Goal: Task Accomplishment & Management: Complete application form

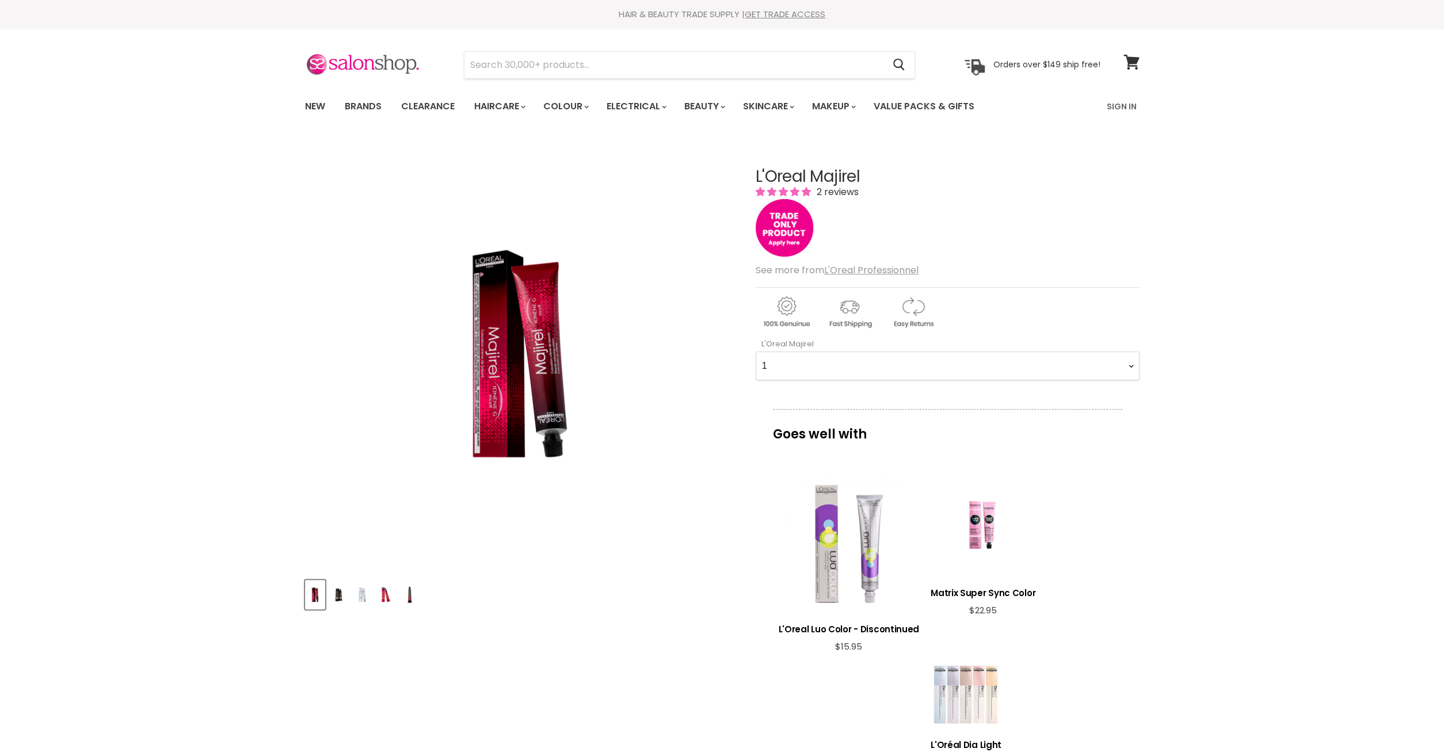
click at [756, 352] on Majirel-0-0 "1 3 4 4.0 4.15 4.3 4.35 4.45 4.56 4.8 5 5.0 5.12 5.15 5.3 5.32 5.35 5.4 5.5 5.5…" at bounding box center [948, 366] width 384 height 29
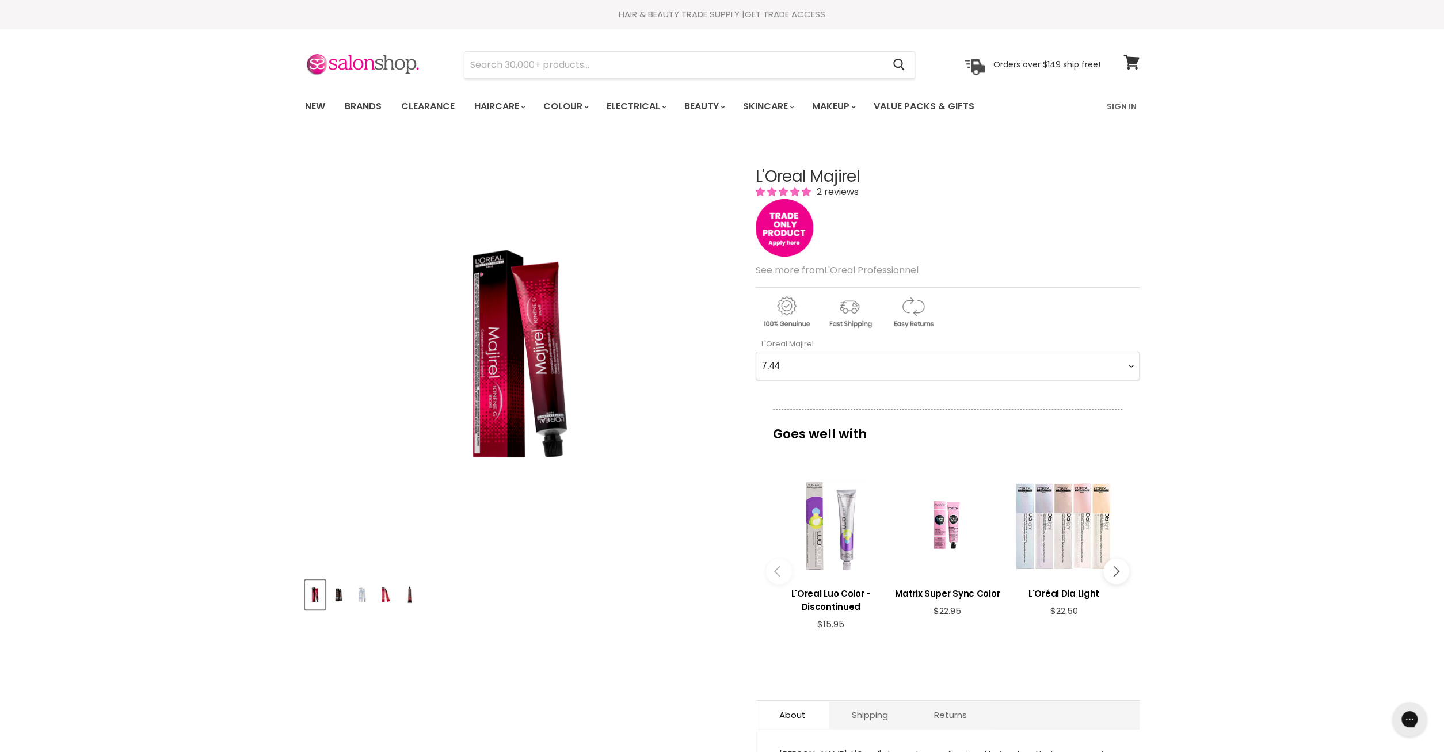
click option "7.44" at bounding box center [0, 0] width 0 height 0
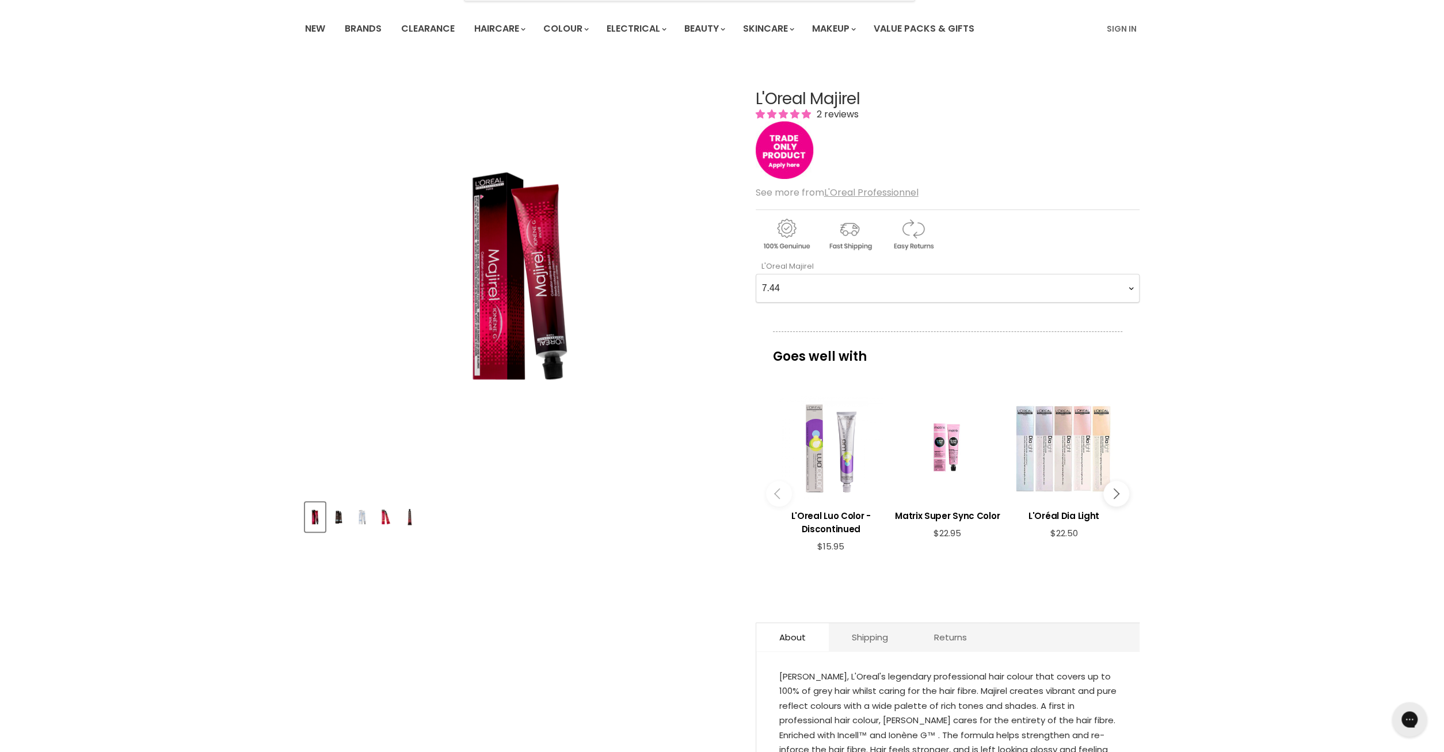
scroll to position [120, 0]
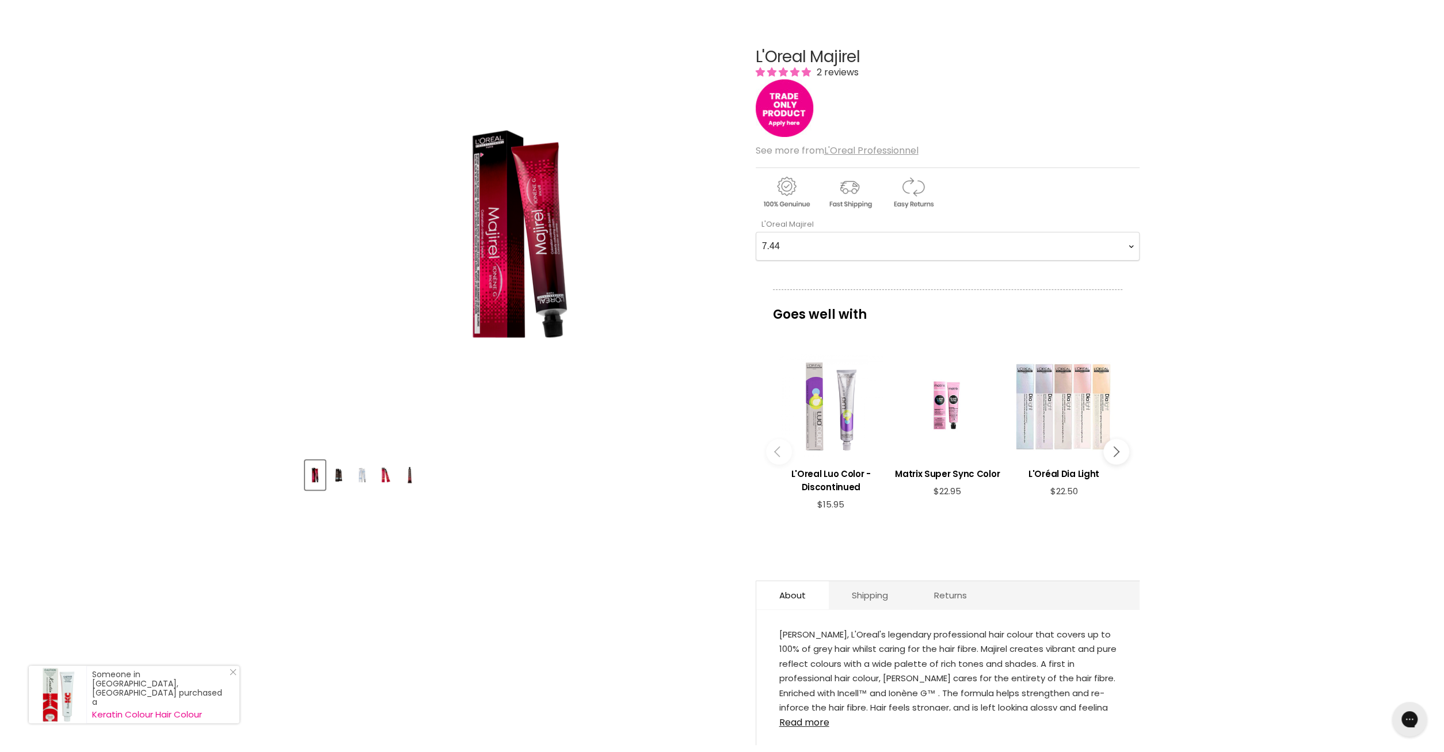
click at [756, 232] on Majirel-0-0 "1 3 4 4.0 4.15 4.3 4.35 4.45 4.56 4.8 5 5.0 5.12 5.15 5.3 5.32 5.35 5.4 5.5 5.5…" at bounding box center [948, 246] width 384 height 29
click option "7.44" at bounding box center [0, 0] width 0 height 0
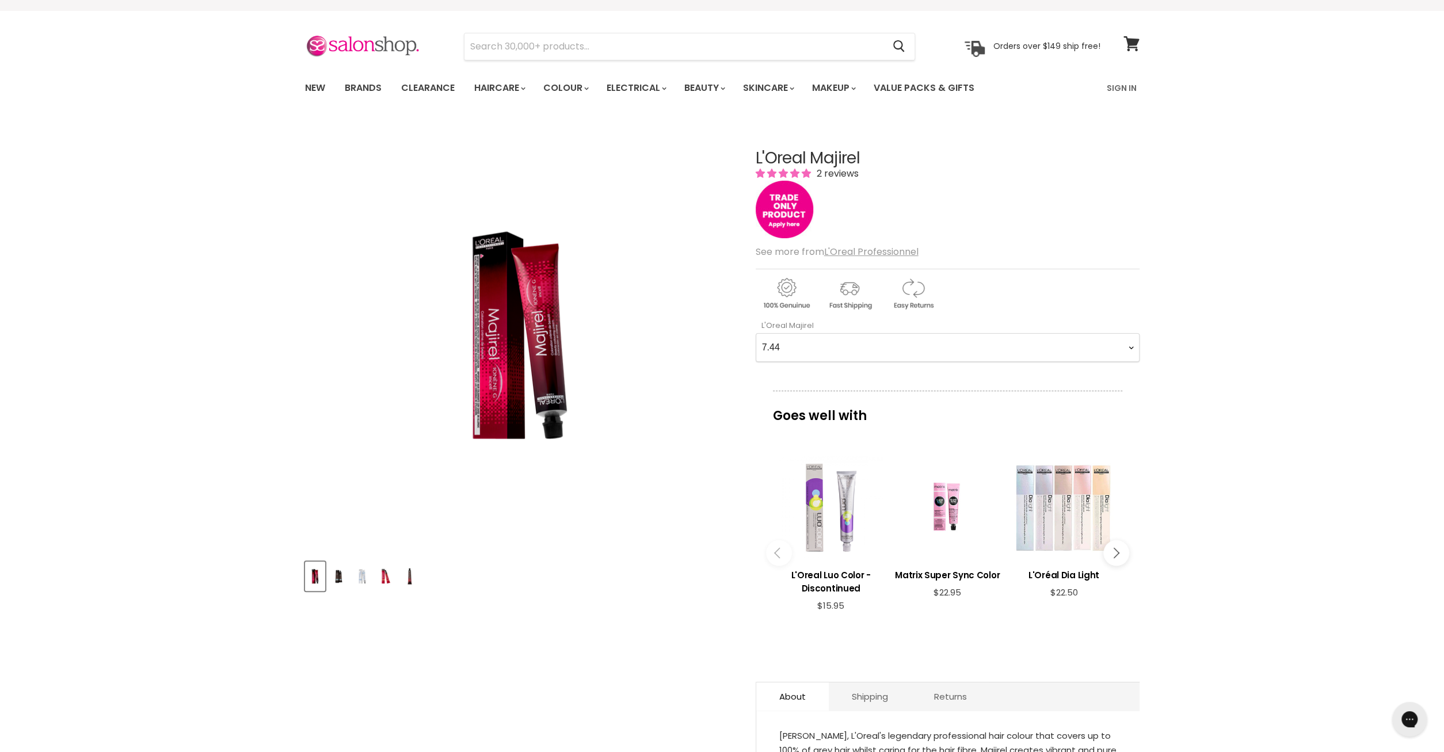
scroll to position [0, 0]
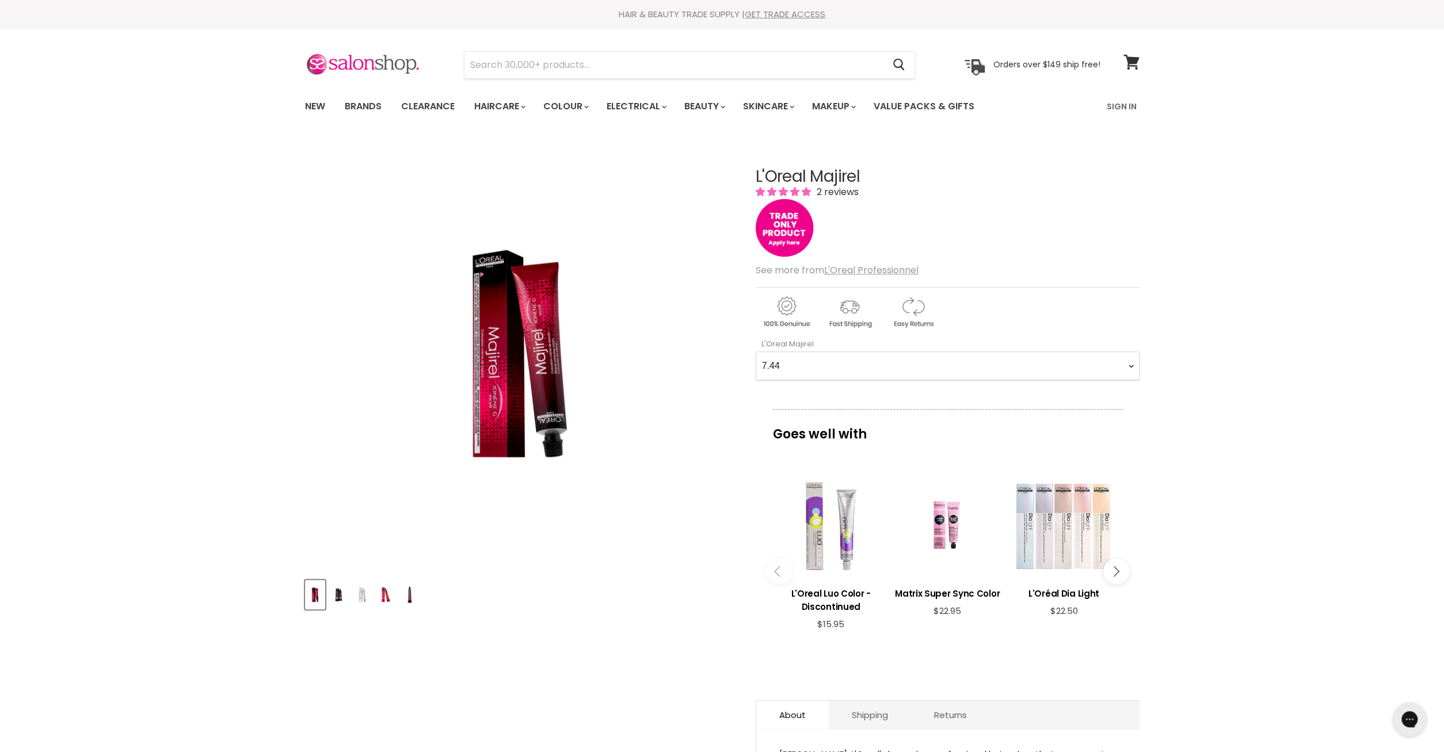
click at [756, 352] on Majirel-0-0 "1 3 4 4.0 4.15 4.3 4.35 4.45 4.56 4.8 5 5.0 5.12 5.15 5.3 5.32 5.35 5.4 5.5 5.5…" at bounding box center [948, 366] width 384 height 29
select Majirel-0-0 "6.23"
click option "6.23" at bounding box center [0, 0] width 0 height 0
click at [756, 352] on Majirel-0-0 "1 3 4 4.0 4.15 4.3 4.35 4.45 4.56 4.8 5 5.0 5.12 5.15 5.3 5.32 5.35 5.4 5.5 5.5…" at bounding box center [948, 366] width 384 height 29
click at [706, 342] on div "Click or scroll to zoom Tap or pinch to zoom" at bounding box center [520, 354] width 430 height 430
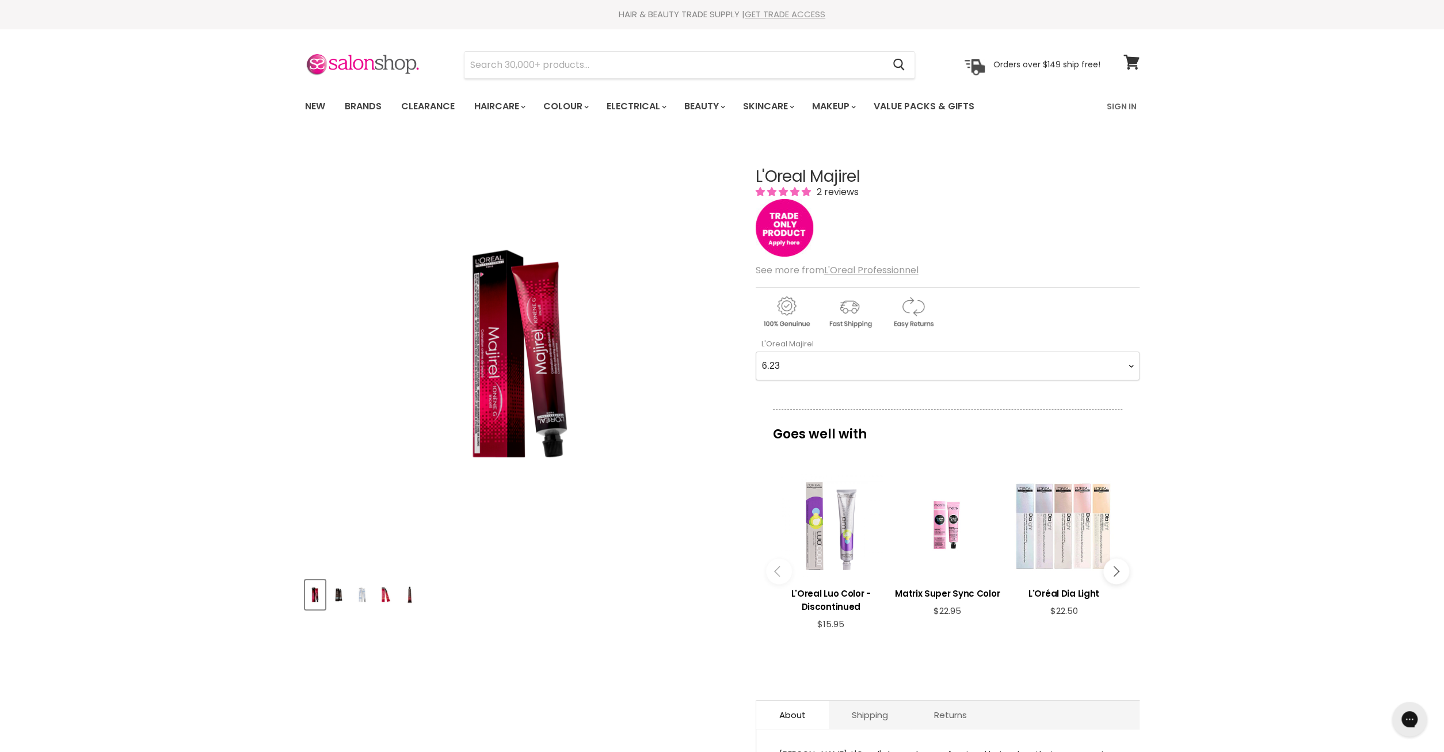
click at [793, 13] on link "GET TRADE ACCESS" at bounding box center [785, 14] width 81 height 12
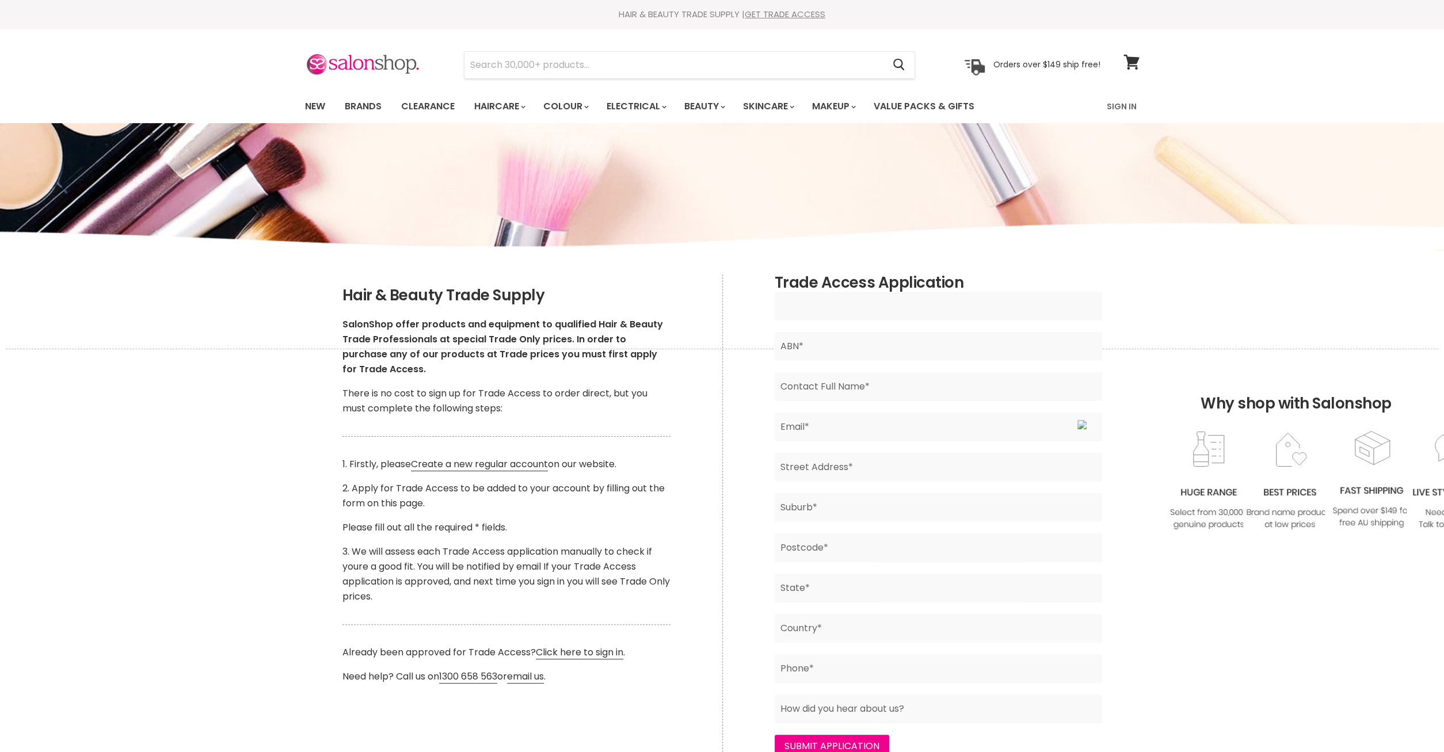
click at [854, 305] on input "Main content" at bounding box center [938, 306] width 327 height 29
type input "Eleganz Hair & Beauty"
type input "[PERSON_NAME]"
type input "[EMAIL_ADDRESS][DOMAIN_NAME]"
type input "[STREET_ADDRESS][PERSON_NAME]"
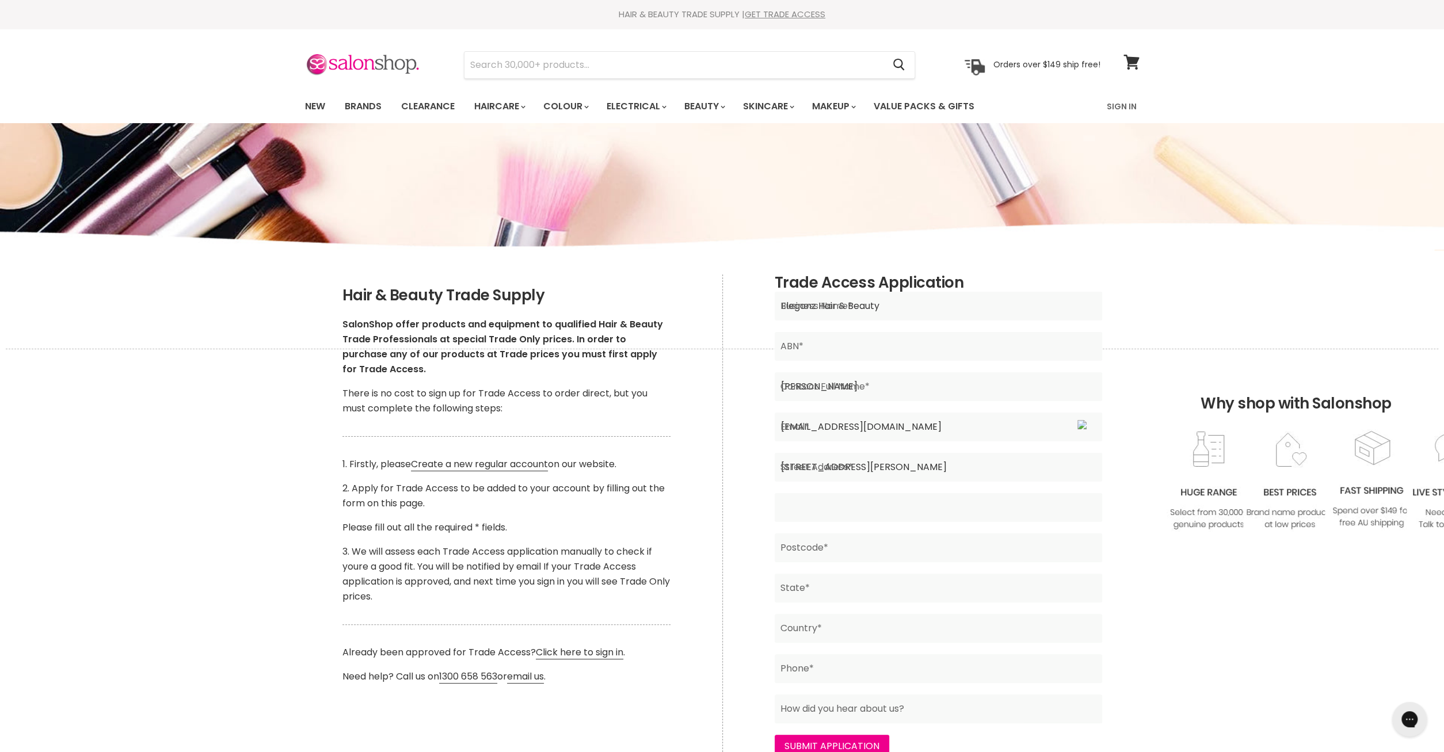
type input "[GEOGRAPHIC_DATA]"
type input "2154"
type input "[GEOGRAPHIC_DATA]"
type input "AU"
type input "0481949167"
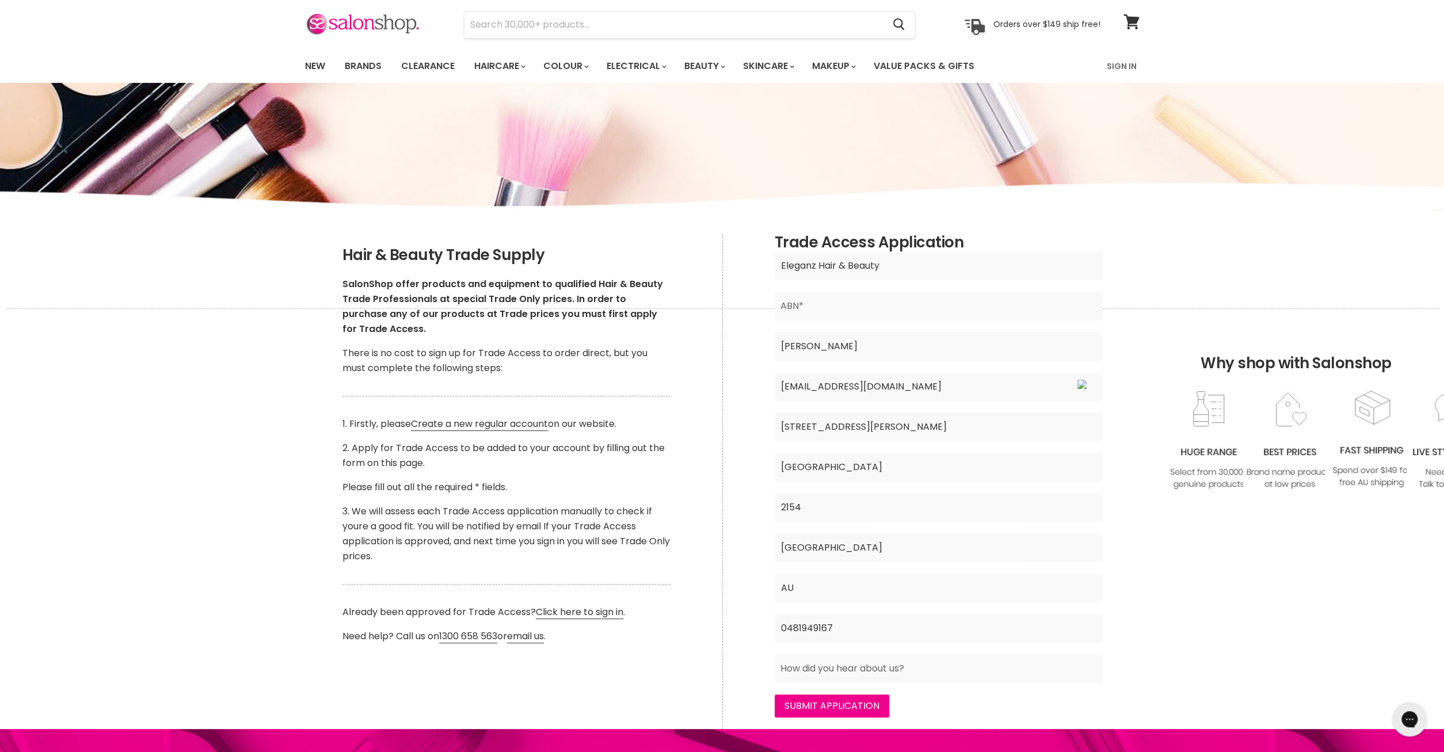
scroll to position [60, 0]
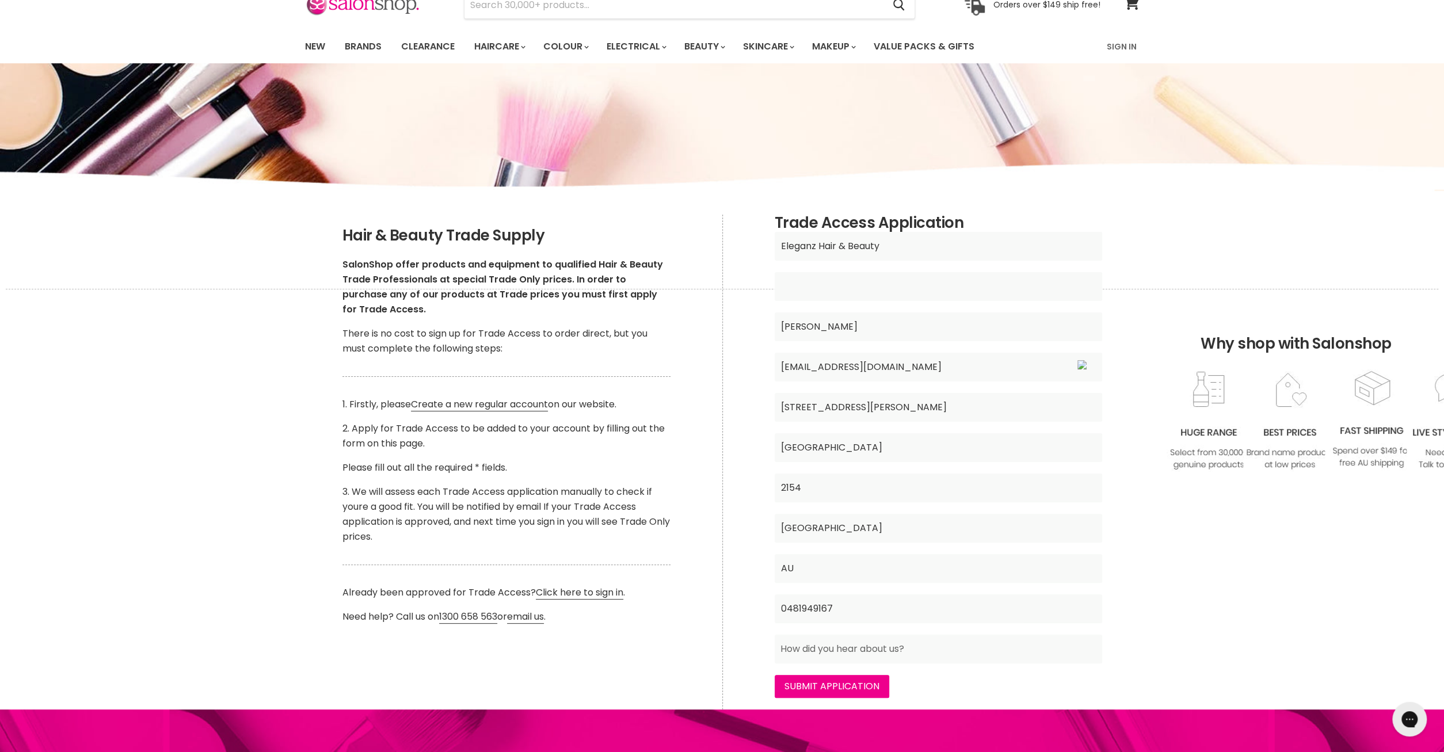
click at [839, 284] on input "Main content" at bounding box center [938, 286] width 327 height 29
click at [838, 289] on input "Main content" at bounding box center [938, 286] width 327 height 29
type input "61775059048"
click at [871, 652] on input "Main content" at bounding box center [938, 649] width 327 height 29
type input "S"
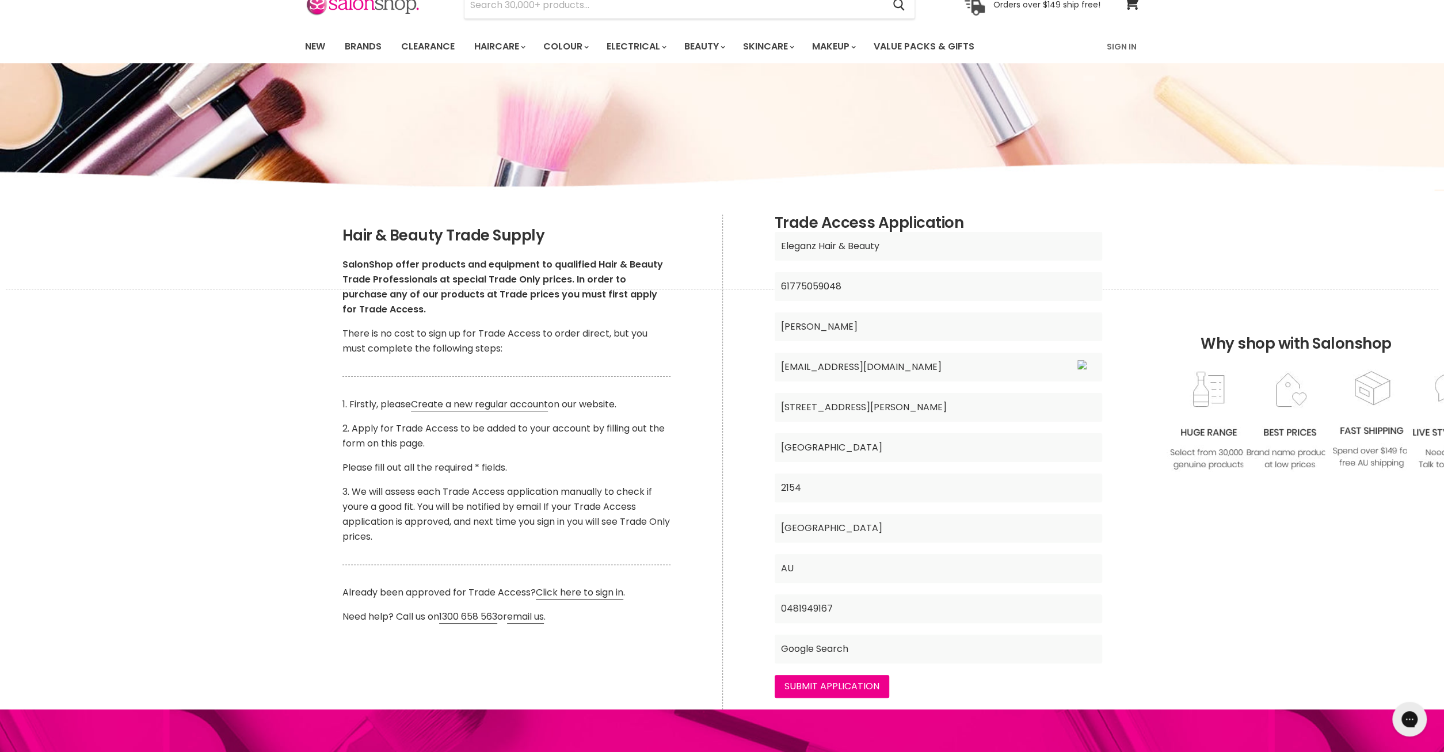
type input "Google Search"
click at [820, 566] on input "AU" at bounding box center [938, 568] width 327 height 29
drag, startPoint x: 858, startPoint y: 328, endPoint x: 753, endPoint y: 318, distance: 105.2
click at [775, 318] on input "[PERSON_NAME]" at bounding box center [938, 326] width 327 height 29
drag, startPoint x: 939, startPoint y: 368, endPoint x: 787, endPoint y: 364, distance: 152.0
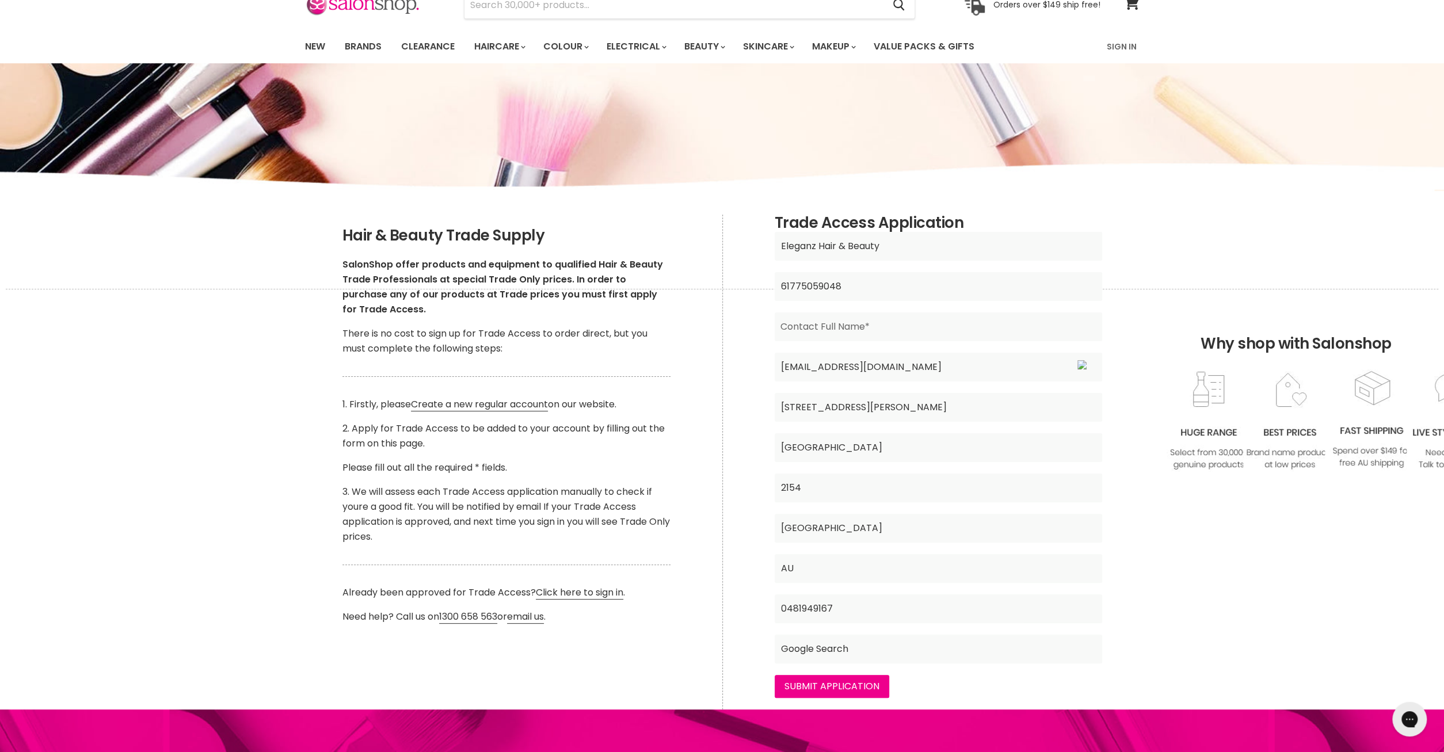
click at [787, 364] on input "[EMAIL_ADDRESS][DOMAIN_NAME]" at bounding box center [938, 367] width 327 height 29
click at [814, 331] on input "Main content" at bounding box center [938, 326] width 327 height 29
type input "[PERSON_NAME]"
click at [814, 571] on input "AU" at bounding box center [938, 568] width 327 height 29
type input "A"
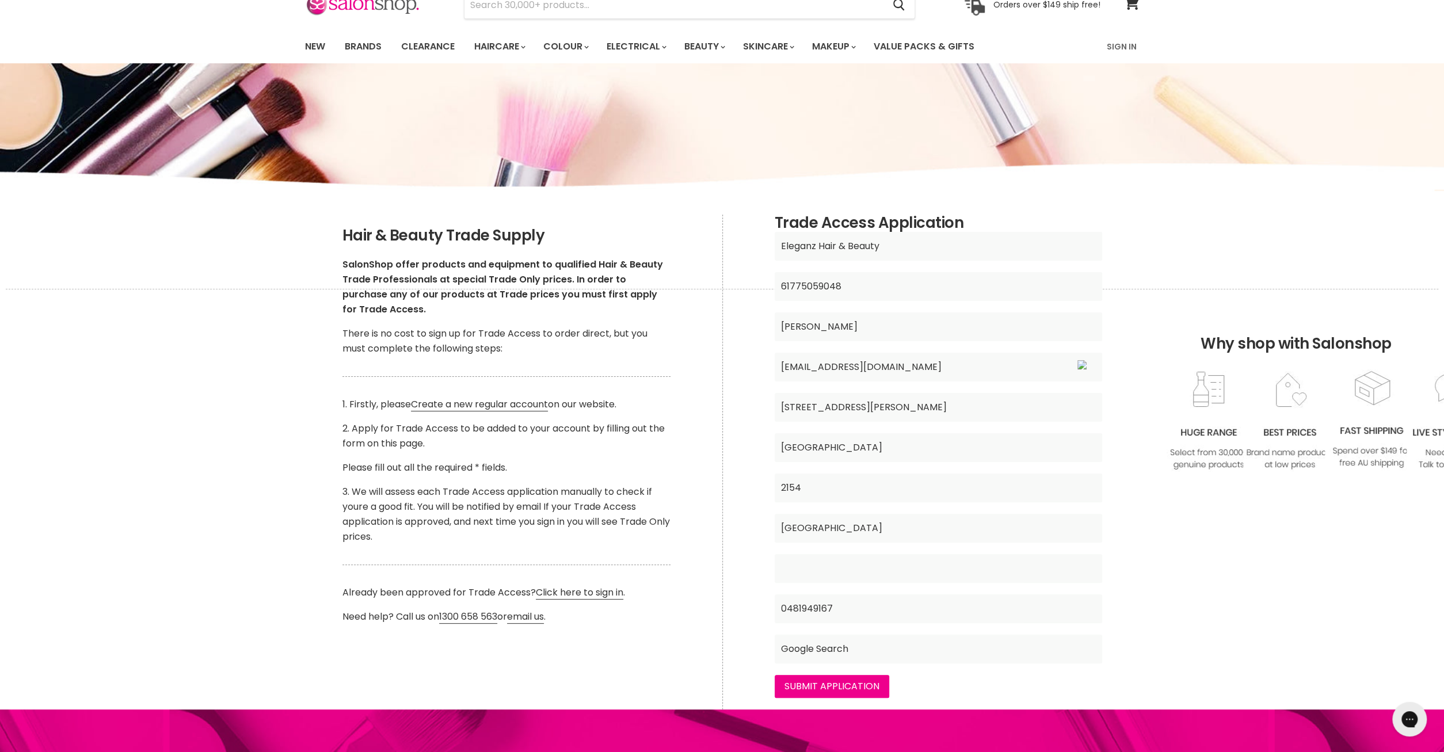
click at [808, 573] on input "Main content" at bounding box center [938, 568] width 327 height 29
type input "[GEOGRAPHIC_DATA]"
drag, startPoint x: 1230, startPoint y: 593, endPoint x: 1226, endPoint y: 586, distance: 8.5
click at [1229, 592] on div "Why shop with Salonshop Join the Mailing List Subscribe [DATE] for new products…" at bounding box center [722, 729] width 1444 height 880
click at [821, 684] on input "Submit Application" at bounding box center [832, 686] width 115 height 23
